Goal: Information Seeking & Learning: Learn about a topic

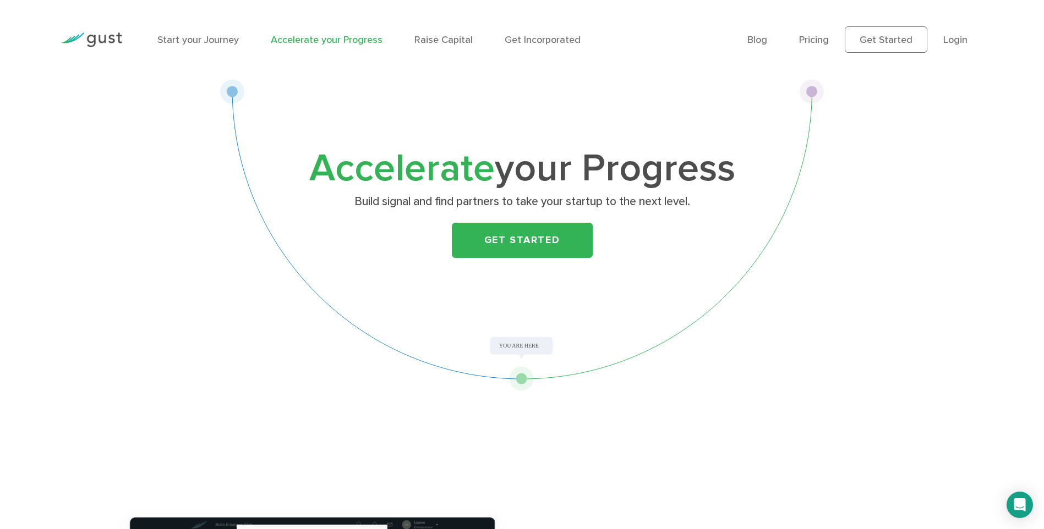
click at [506, 346] on div "Accelerate your Progress Build signal and find partners to take your startup to…" at bounding box center [522, 235] width 604 height 312
click at [475, 240] on link "Get Started" at bounding box center [522, 240] width 141 height 35
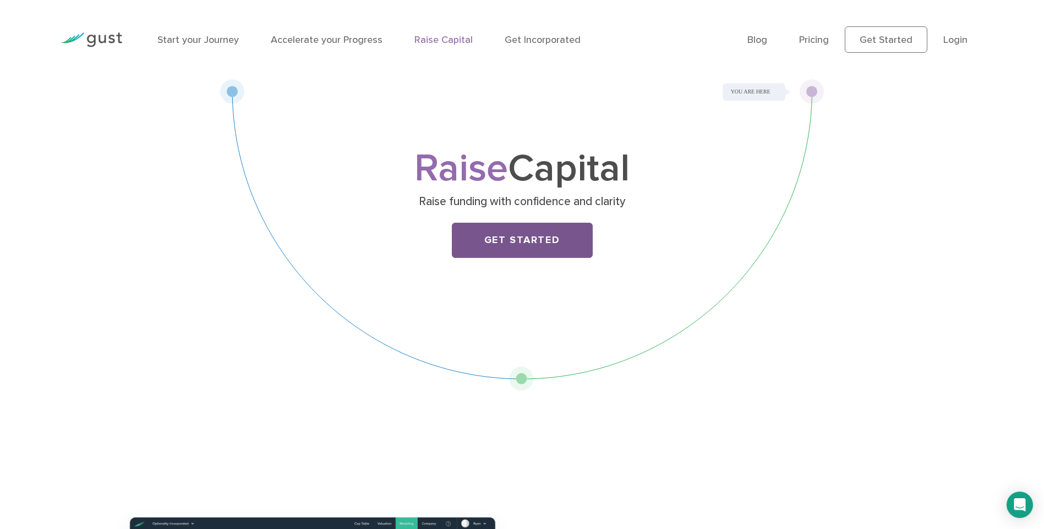
click at [471, 235] on link "Get Started" at bounding box center [522, 240] width 141 height 35
click at [825, 43] on link "Pricing" at bounding box center [814, 40] width 30 height 12
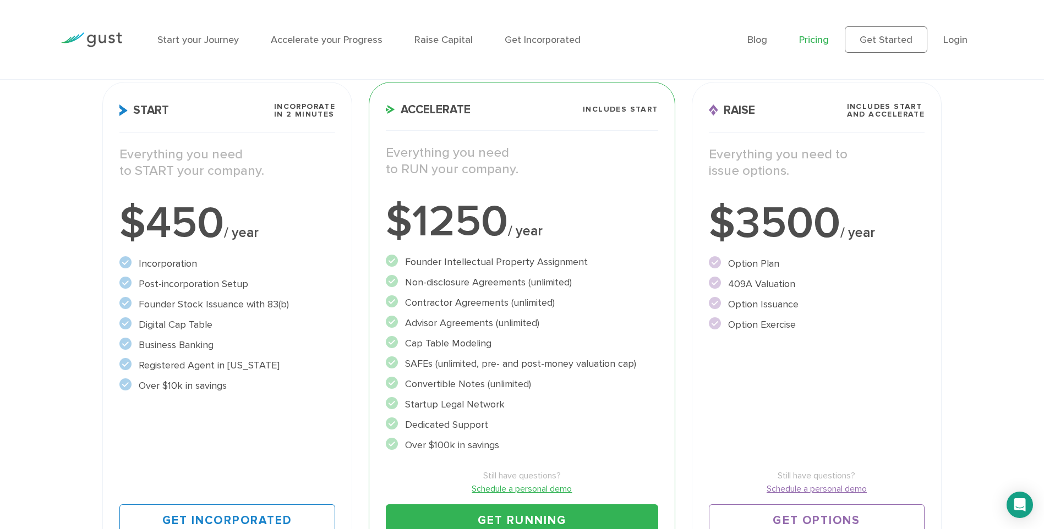
scroll to position [165, 0]
